Goal: Transaction & Acquisition: Purchase product/service

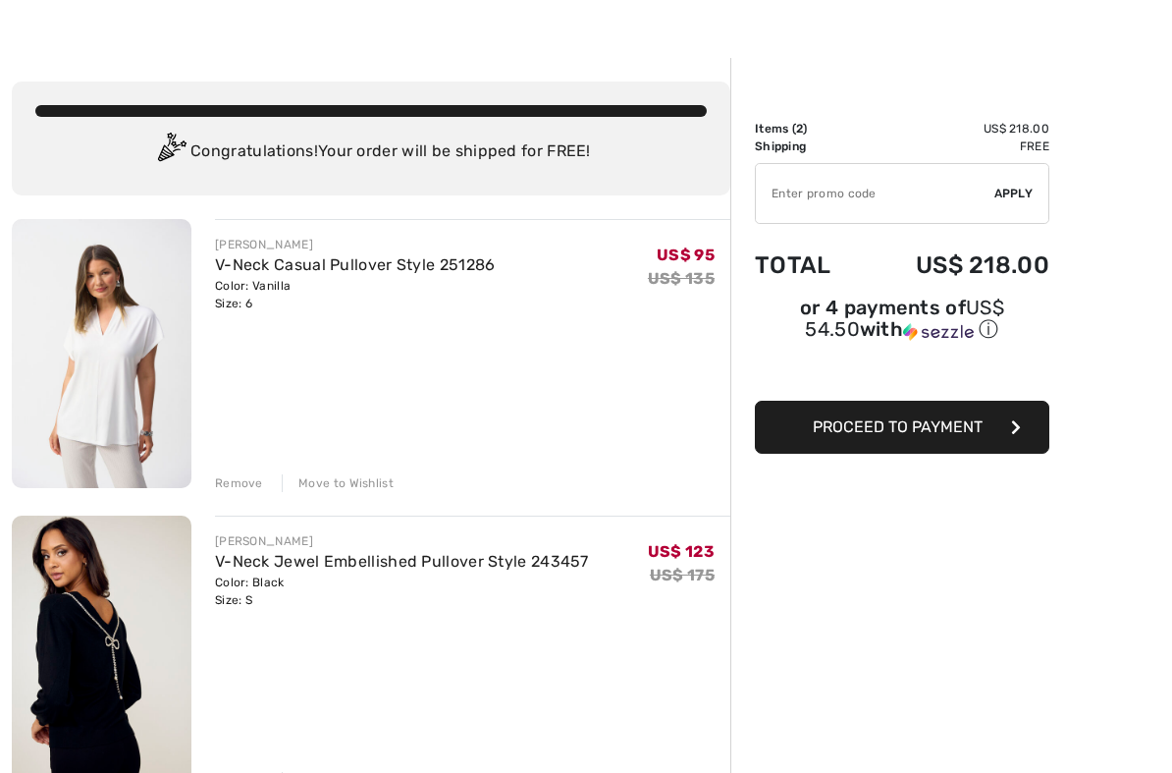
scroll to position [51, 0]
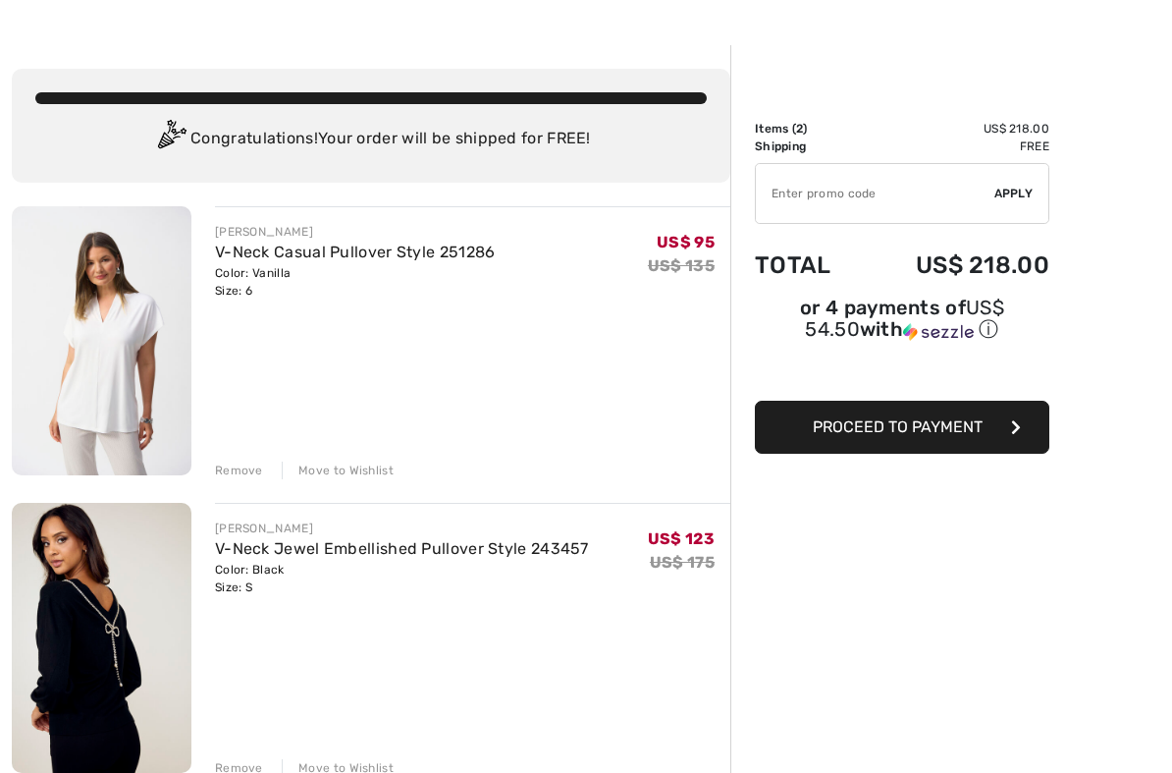
click at [934, 522] on div "Order Summary Details Items ( 2 ) US$ 218.00 Promo code US$ 0.00 Shipping Free …" at bounding box center [952, 671] width 442 height 1252
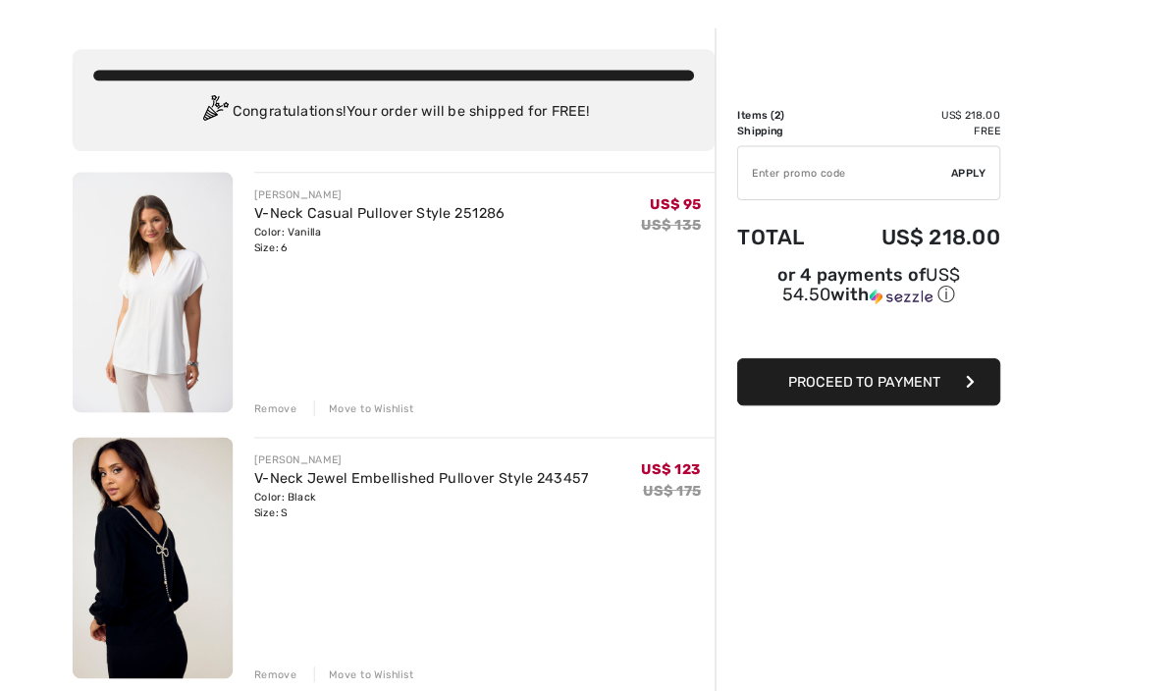
scroll to position [0, 0]
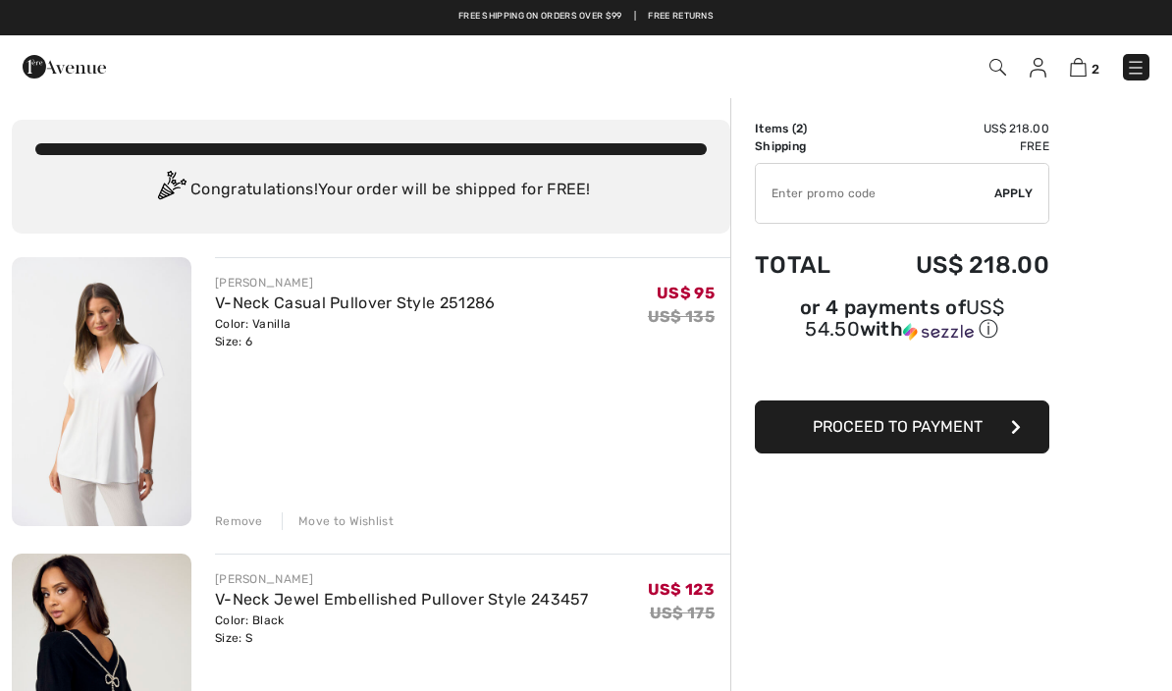
click at [414, 323] on div "Color: Vanilla Size: 6" at bounding box center [355, 332] width 281 height 35
click at [408, 311] on link "V-Neck Casual Pullover Style 251286" at bounding box center [355, 303] width 281 height 19
click at [349, 299] on link "V-Neck Casual Pullover Style 251286" at bounding box center [355, 303] width 281 height 19
click at [275, 310] on link "V-Neck Casual Pullover Style 251286" at bounding box center [355, 303] width 281 height 19
click at [167, 350] on img at bounding box center [102, 391] width 180 height 269
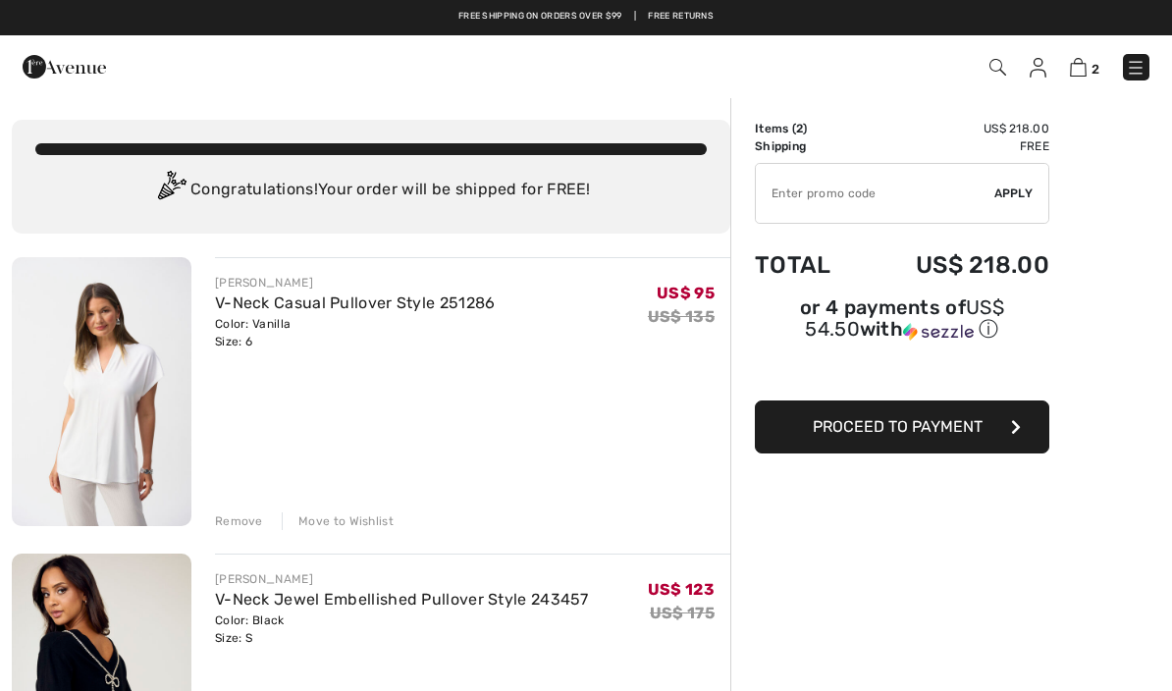
click at [110, 382] on img at bounding box center [102, 391] width 180 height 269
click at [130, 361] on img at bounding box center [102, 391] width 180 height 269
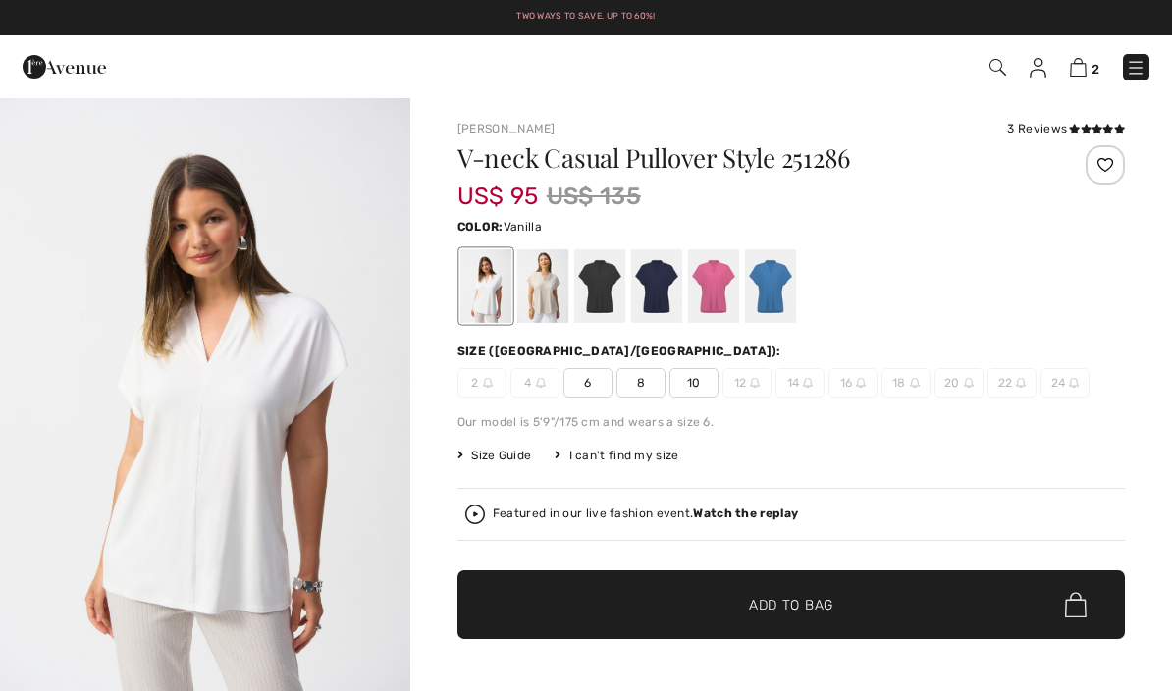
checkbox input "true"
click at [1080, 75] on img at bounding box center [1078, 67] width 17 height 19
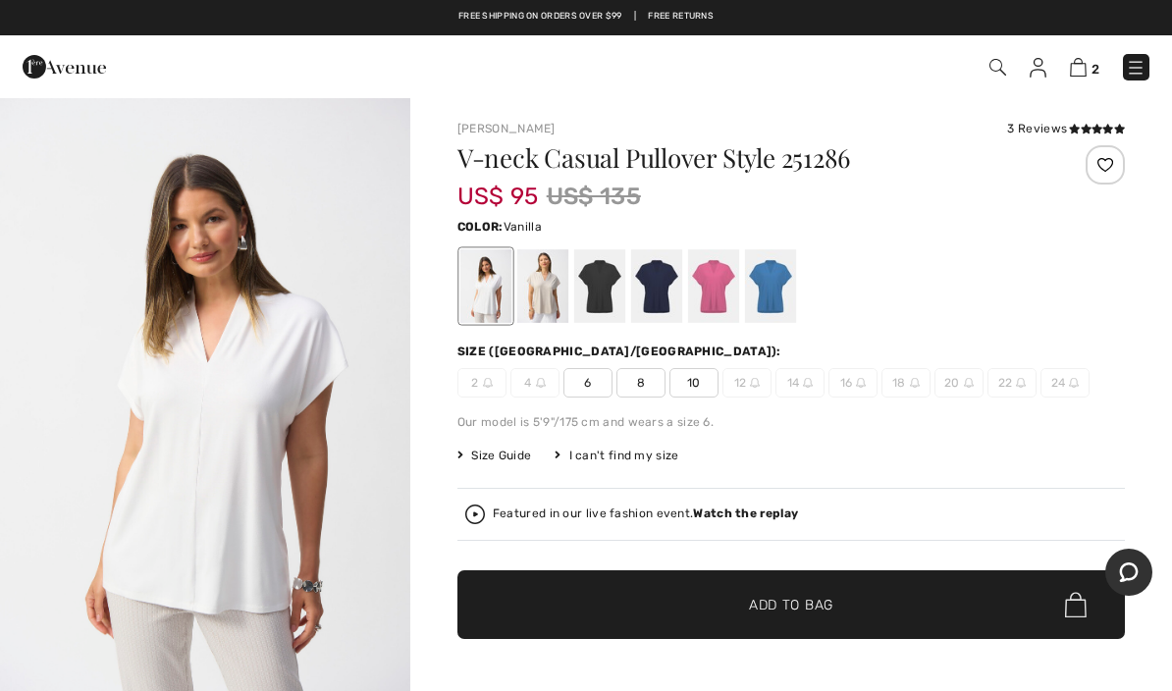
click at [1086, 69] on img at bounding box center [1078, 67] width 17 height 19
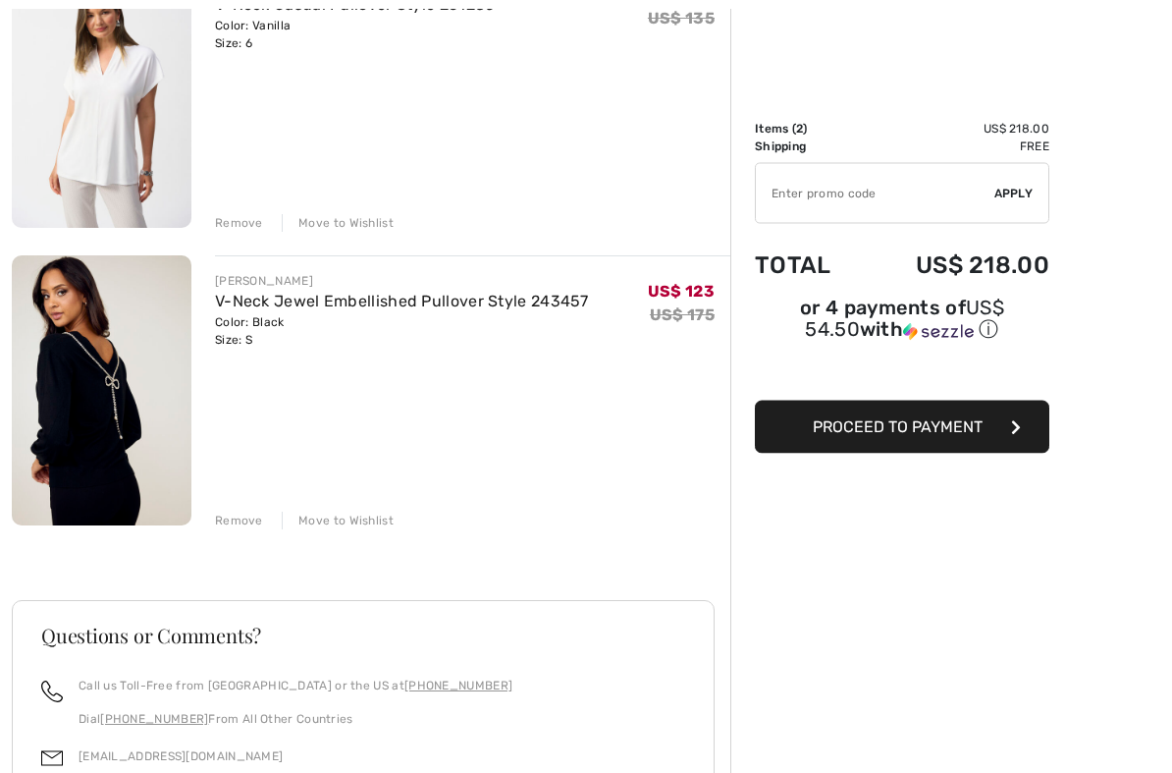
scroll to position [299, 0]
click at [977, 434] on span "Proceed to Payment" at bounding box center [898, 426] width 170 height 19
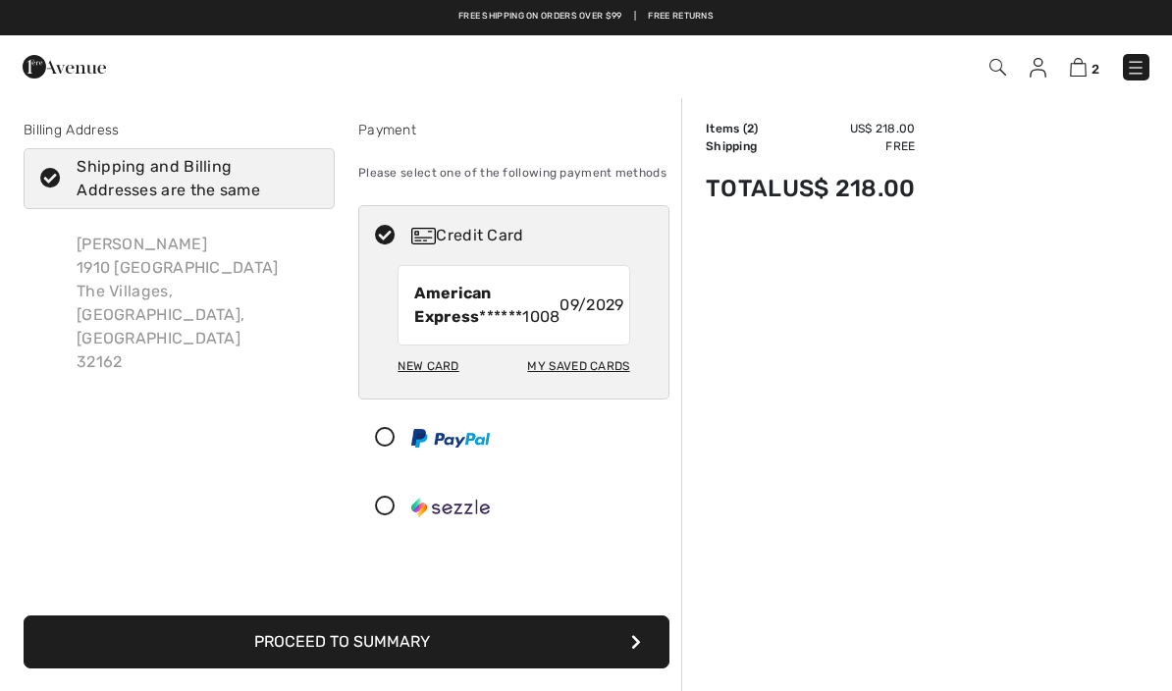
click at [445, 669] on button "Proceed to Summary" at bounding box center [347, 642] width 646 height 53
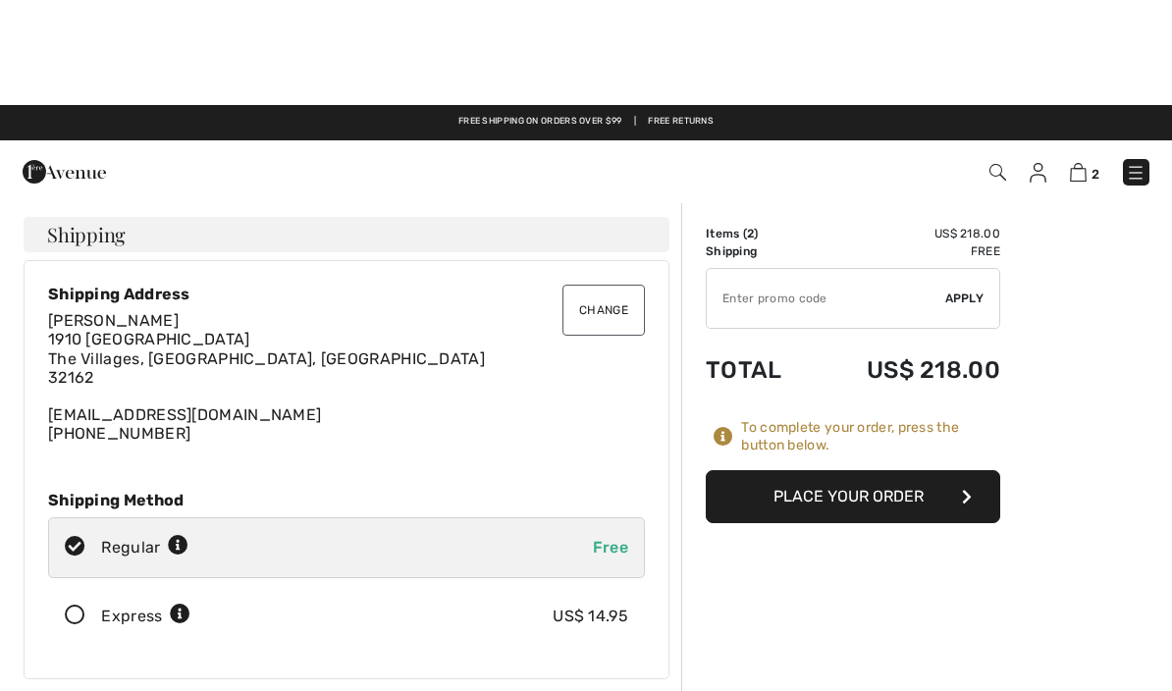
scroll to position [-105, 0]
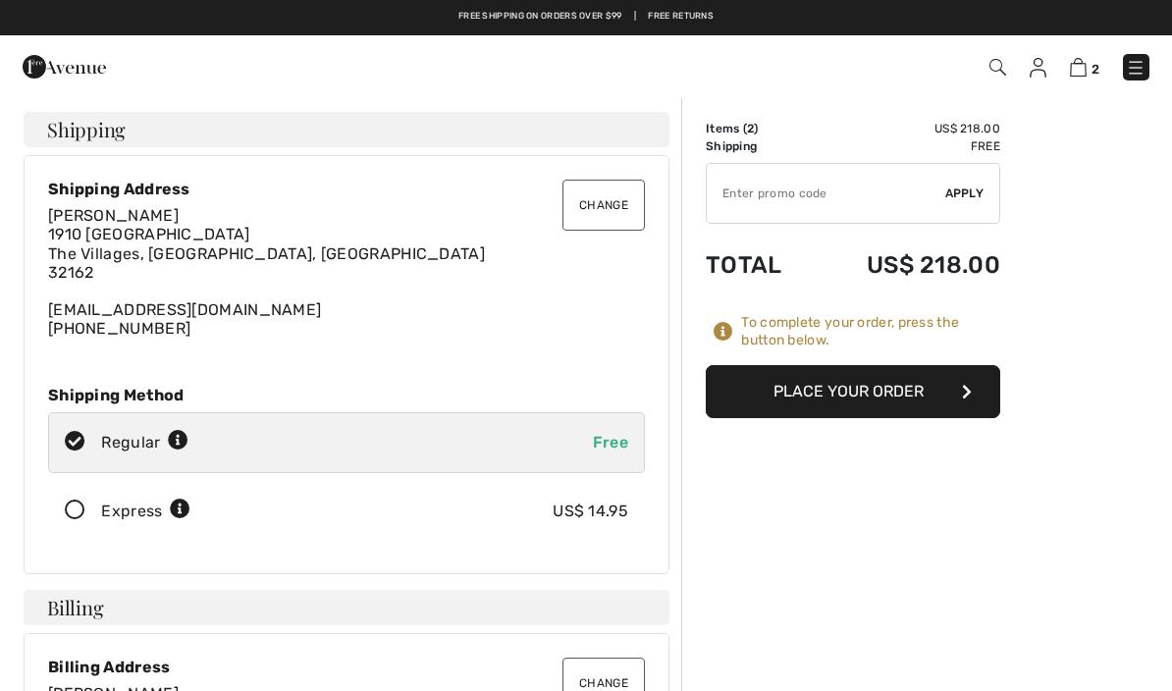
click at [860, 399] on button "Place Your Order" at bounding box center [853, 391] width 295 height 53
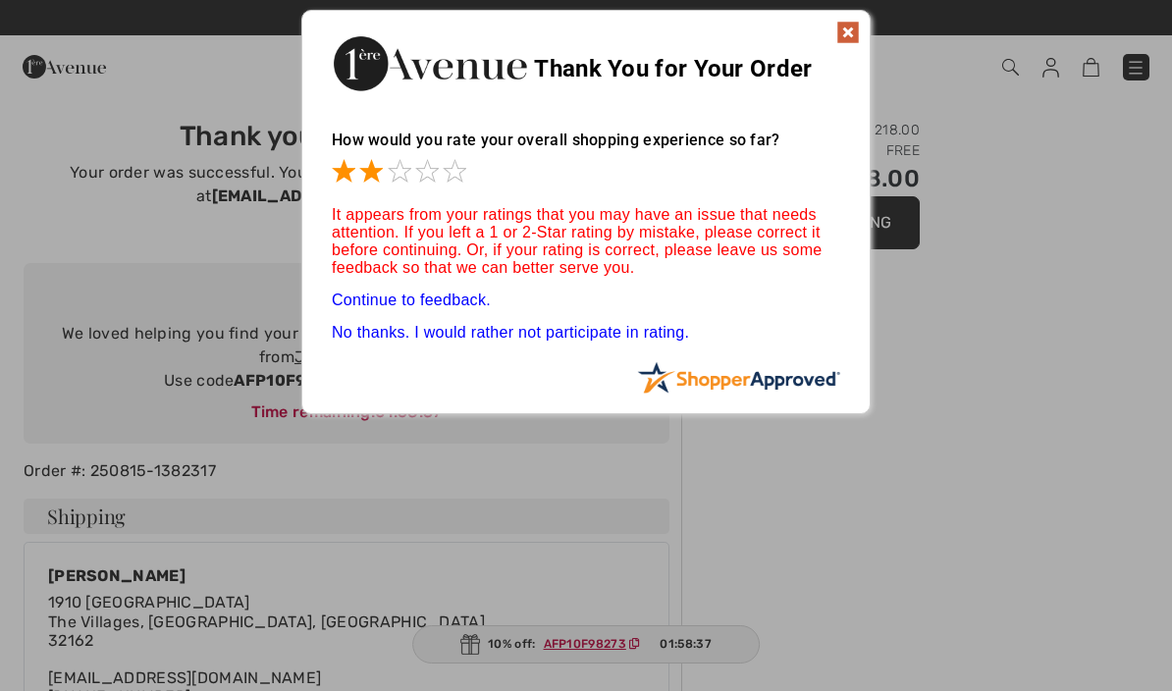
click at [380, 177] on span at bounding box center [371, 171] width 24 height 24
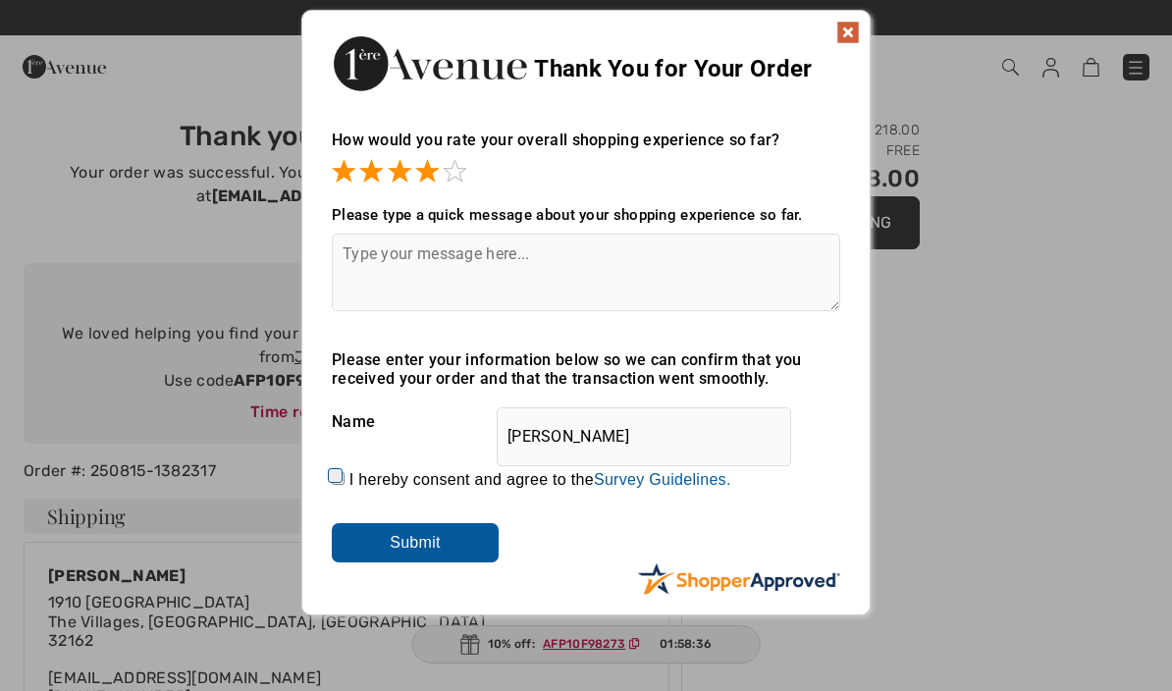
click at [458, 180] on span at bounding box center [455, 171] width 24 height 24
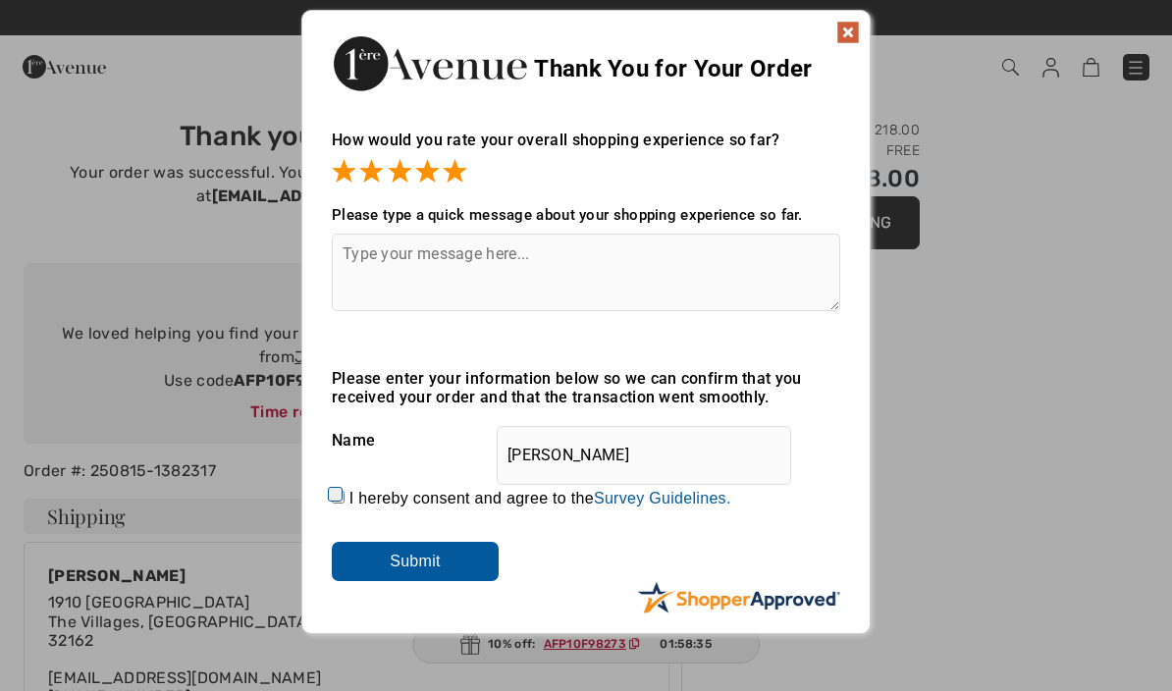
click at [497, 184] on div at bounding box center [586, 172] width 509 height 27
click at [498, 156] on div "How would you rate your overall shopping experience so far?" at bounding box center [586, 149] width 509 height 76
click at [380, 259] on textarea at bounding box center [586, 273] width 509 height 78
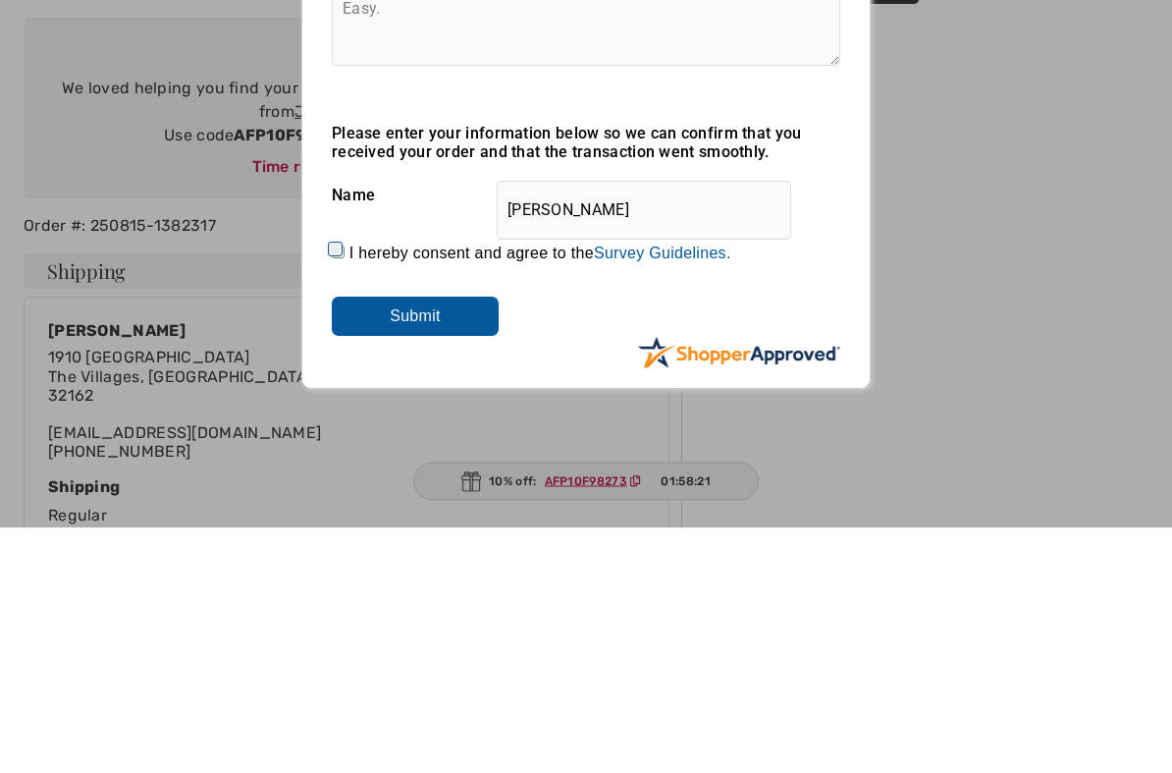
type textarea "Easy."
click at [437, 542] on input "Submit" at bounding box center [415, 561] width 167 height 39
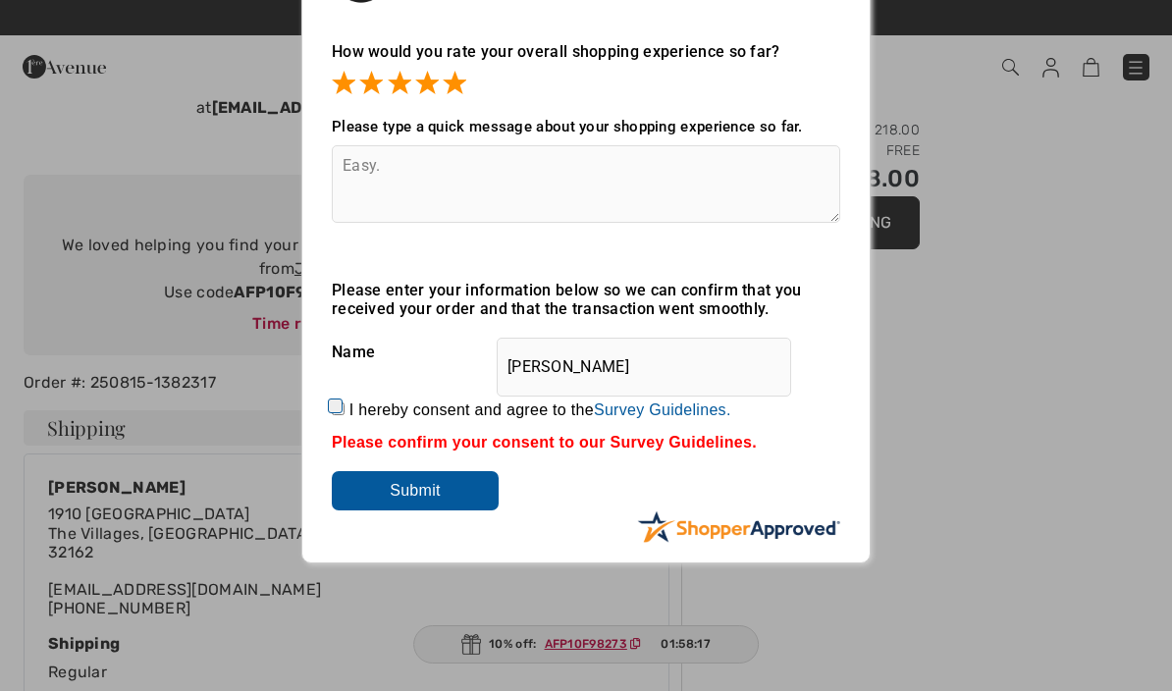
scroll to position [87, 0]
click at [353, 409] on label "I hereby consent and agree to the By submitting a review, you grant permission …" at bounding box center [541, 412] width 382 height 18
click at [345, 409] on input "I hereby consent and agree to the By submitting a review, you grant permission …" at bounding box center [338, 410] width 13 height 13
checkbox input "true"
click at [442, 500] on input "Submit" at bounding box center [415, 491] width 167 height 39
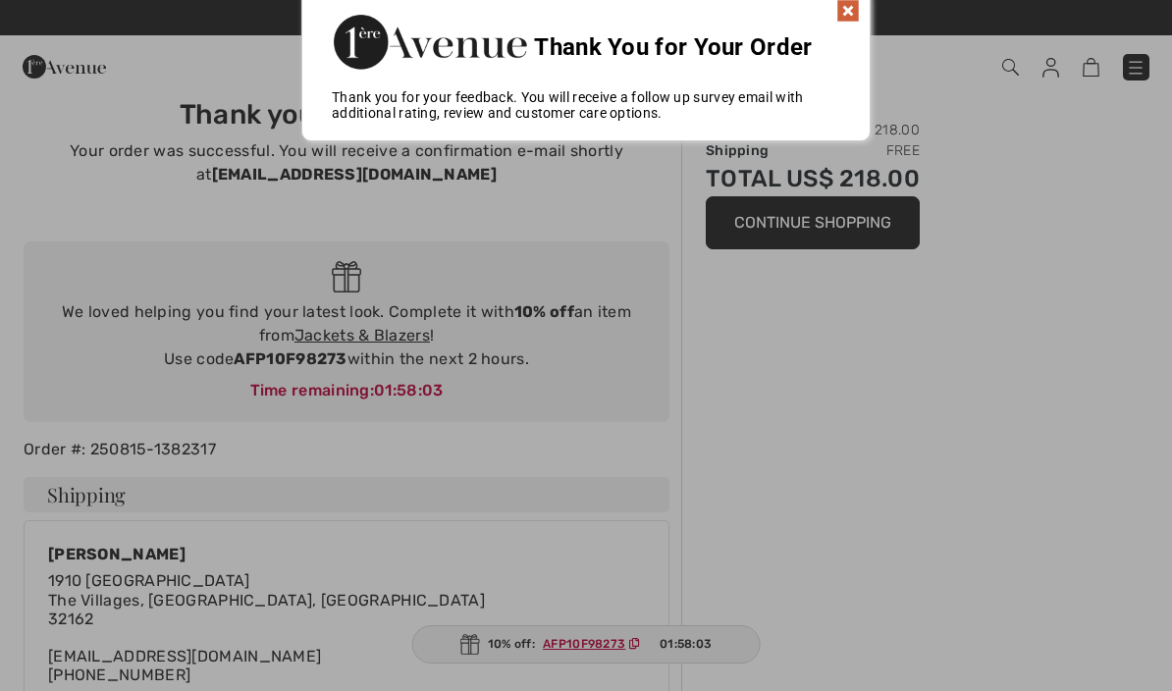
scroll to position [0, 0]
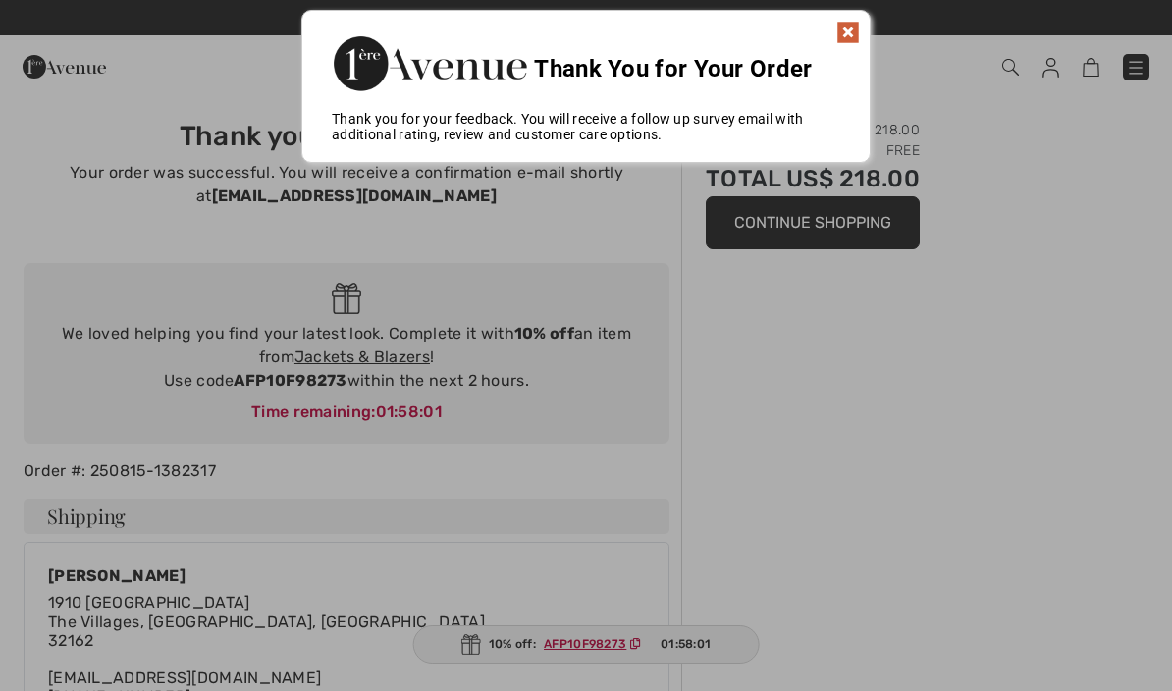
click at [847, 34] on img at bounding box center [849, 33] width 24 height 24
